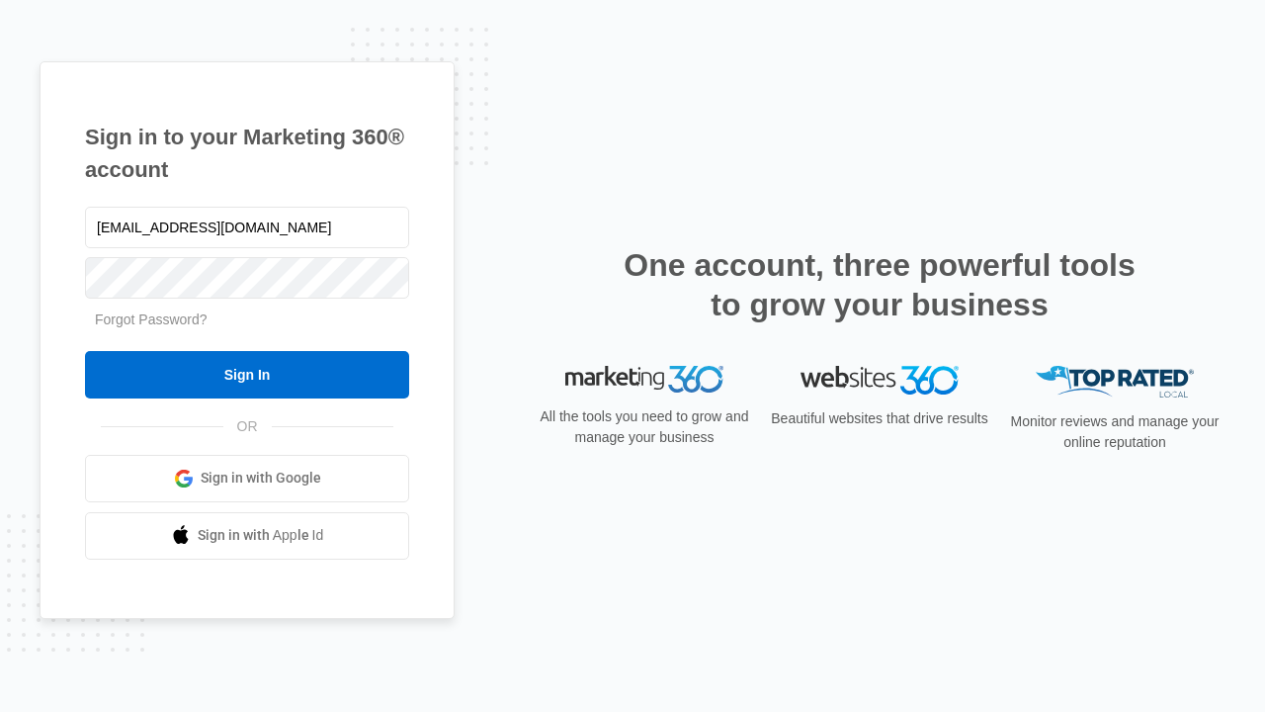
type input "[EMAIL_ADDRESS][DOMAIN_NAME]"
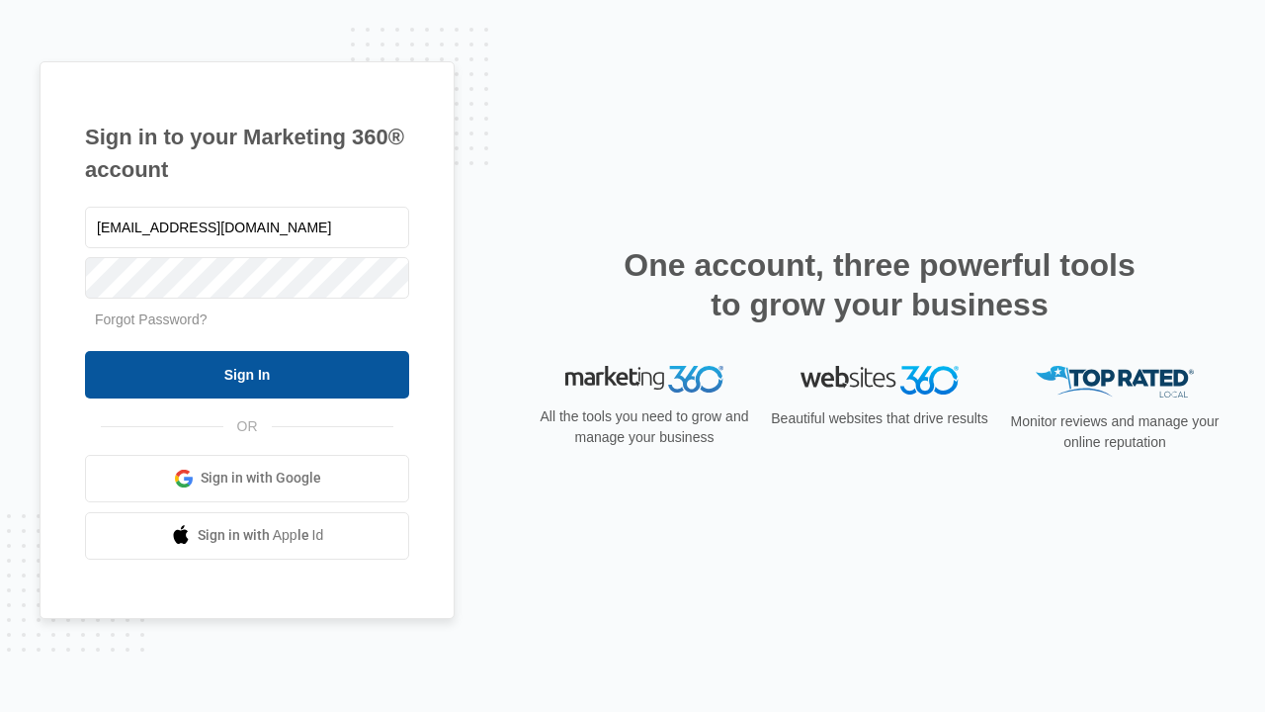
click at [247, 374] on input "Sign In" at bounding box center [247, 374] width 324 height 47
